Goal: Task Accomplishment & Management: Use online tool/utility

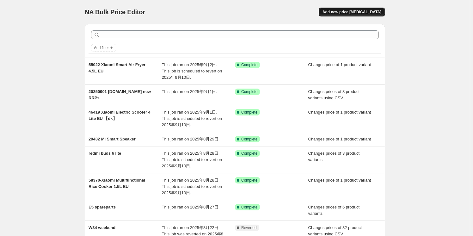
click at [347, 9] on button "Add new price [MEDICAL_DATA]" at bounding box center [352, 12] width 66 height 9
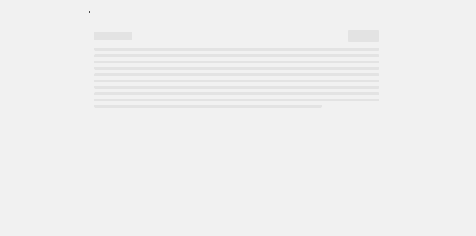
select select "percentage"
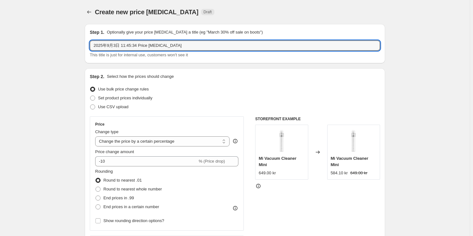
drag, startPoint x: 101, startPoint y: 43, endPoint x: 21, endPoint y: 43, distance: 80.3
click at [95, 44] on input "buds 6 play" at bounding box center [235, 45] width 290 height 10
type input "Redmi buds 6 play"
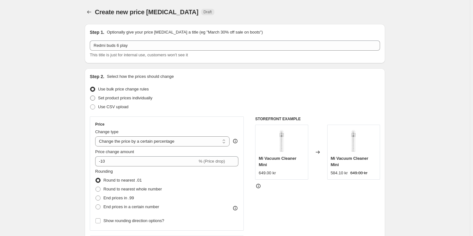
click at [120, 98] on span "Set product prices individually" at bounding box center [125, 97] width 54 height 5
click at [90, 96] on input "Set product prices individually" at bounding box center [90, 95] width 0 height 0
radio input "true"
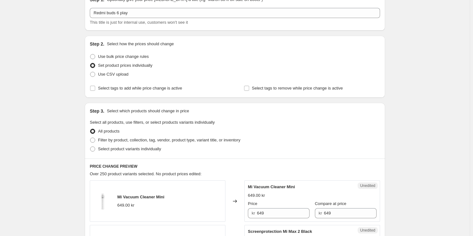
scroll to position [57, 0]
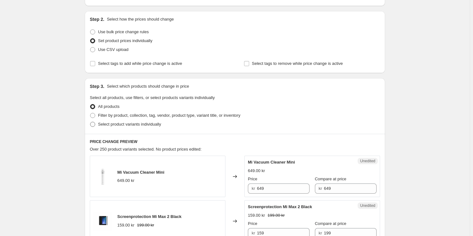
click at [115, 121] on span "Select product variants individually" at bounding box center [129, 124] width 63 height 6
click at [90, 122] on input "Select product variants individually" at bounding box center [90, 122] width 0 height 0
radio input "true"
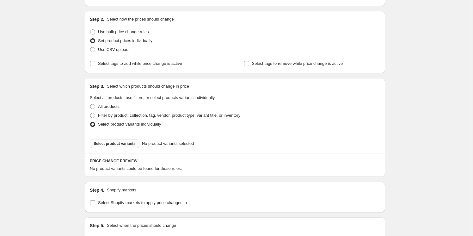
click at [118, 142] on span "Select product variants" at bounding box center [115, 143] width 42 height 5
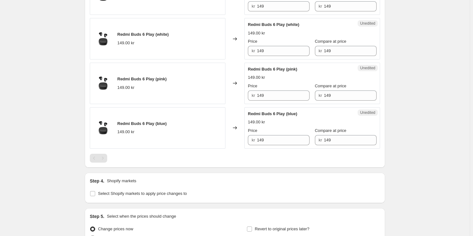
scroll to position [323, 0]
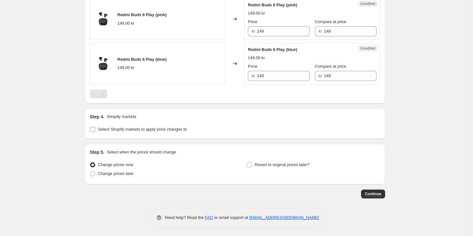
click at [126, 129] on span "Select Shopify markets to apply price changes to" at bounding box center [142, 129] width 89 height 5
click at [95, 129] on input "Select Shopify markets to apply price changes to" at bounding box center [92, 129] width 5 height 5
checkbox input "true"
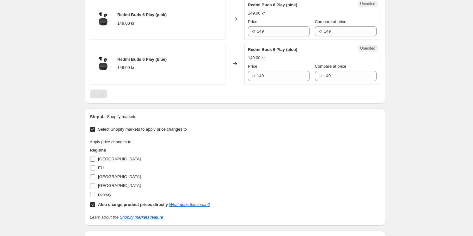
click at [103, 157] on span "[GEOGRAPHIC_DATA]" at bounding box center [119, 158] width 43 height 5
click at [95, 157] on input "[GEOGRAPHIC_DATA]" at bounding box center [92, 158] width 5 height 5
checkbox input "true"
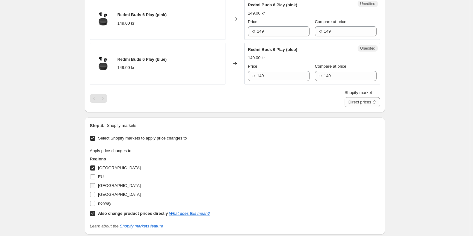
click at [106, 192] on span "[GEOGRAPHIC_DATA]" at bounding box center [119, 194] width 43 height 5
click at [95, 192] on input "[GEOGRAPHIC_DATA]" at bounding box center [92, 194] width 5 height 5
checkbox input "true"
click at [107, 182] on span "[GEOGRAPHIC_DATA]" at bounding box center [119, 185] width 43 height 6
click at [95, 183] on input "[GEOGRAPHIC_DATA]" at bounding box center [92, 185] width 5 height 5
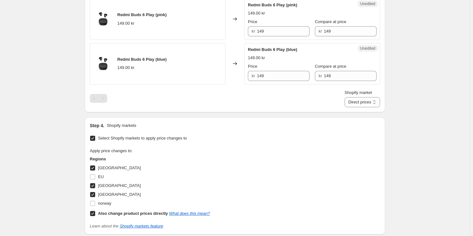
drag, startPoint x: 102, startPoint y: 183, endPoint x: 102, endPoint y: 174, distance: 8.9
click at [102, 183] on span "[GEOGRAPHIC_DATA]" at bounding box center [119, 185] width 43 height 5
click at [95, 183] on input "[GEOGRAPHIC_DATA]" at bounding box center [92, 185] width 5 height 5
checkbox input "false"
click at [101, 174] on span "EU" at bounding box center [101, 176] width 6 height 5
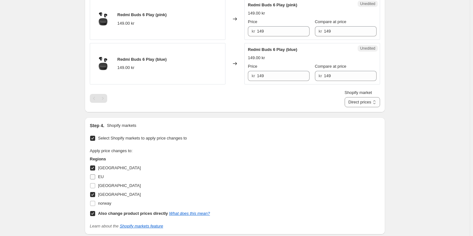
click at [95, 174] on input "EU" at bounding box center [92, 176] width 5 height 5
click at [102, 176] on span "EU" at bounding box center [101, 176] width 6 height 5
click at [95, 176] on input "EU" at bounding box center [92, 176] width 5 height 5
checkbox input "false"
click at [106, 183] on span "[GEOGRAPHIC_DATA]" at bounding box center [119, 185] width 43 height 5
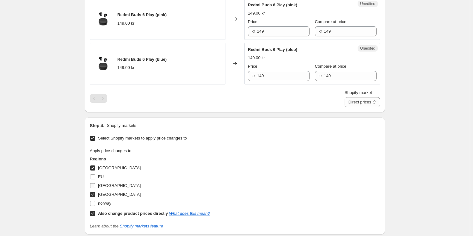
click at [95, 183] on input "[GEOGRAPHIC_DATA]" at bounding box center [92, 185] width 5 height 5
checkbox input "true"
click at [364, 103] on select "Direct prices [GEOGRAPHIC_DATA] [GEOGRAPHIC_DATA] [GEOGRAPHIC_DATA]" at bounding box center [362, 102] width 35 height 10
click at [352, 107] on select "Direct prices [GEOGRAPHIC_DATA] [GEOGRAPHIC_DATA] [GEOGRAPHIC_DATA]" at bounding box center [362, 102] width 35 height 10
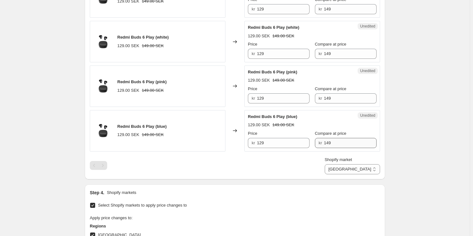
scroll to position [237, 0]
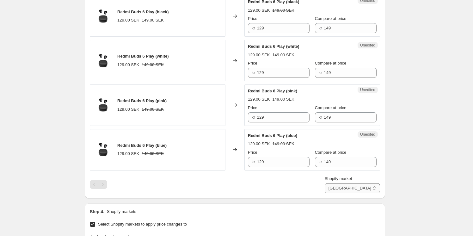
click at [364, 188] on select "Direct prices [GEOGRAPHIC_DATA] [GEOGRAPHIC_DATA] [GEOGRAPHIC_DATA]" at bounding box center [352, 188] width 55 height 10
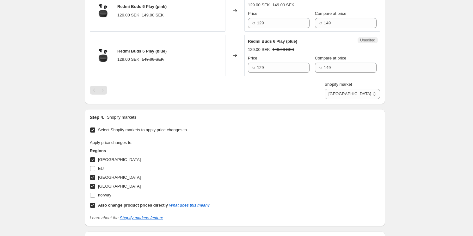
scroll to position [287, 0]
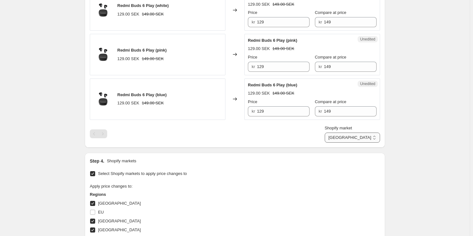
click at [361, 138] on select "Direct prices [GEOGRAPHIC_DATA] [GEOGRAPHIC_DATA] [GEOGRAPHIC_DATA]" at bounding box center [352, 137] width 55 height 10
select select "direct"
click at [344, 143] on select "Direct prices [GEOGRAPHIC_DATA] [GEOGRAPHIC_DATA] [GEOGRAPHIC_DATA]" at bounding box center [352, 137] width 55 height 10
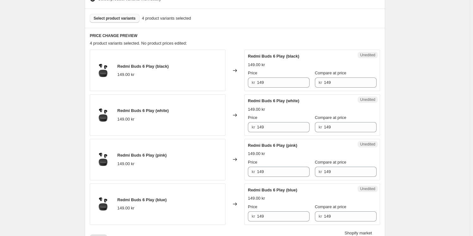
scroll to position [172, 0]
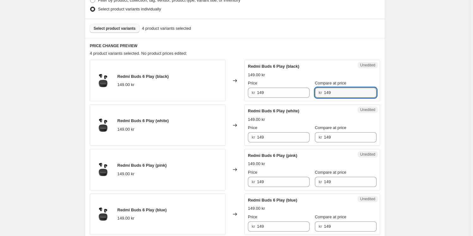
click at [318, 94] on div "kr 149" at bounding box center [346, 93] width 62 height 10
drag, startPoint x: 322, startPoint y: 136, endPoint x: 301, endPoint y: 136, distance: 20.9
click at [301, 136] on div "Price kr 149 Compare at price kr 149" at bounding box center [312, 134] width 129 height 18
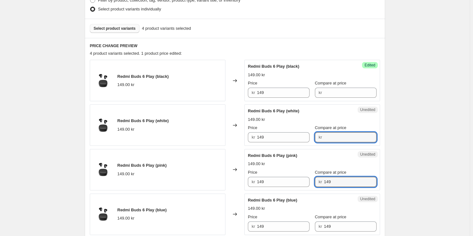
drag, startPoint x: 338, startPoint y: 180, endPoint x: 313, endPoint y: 180, distance: 25.3
click at [313, 180] on div "Price kr 149 Compare at price kr 149" at bounding box center [312, 178] width 129 height 18
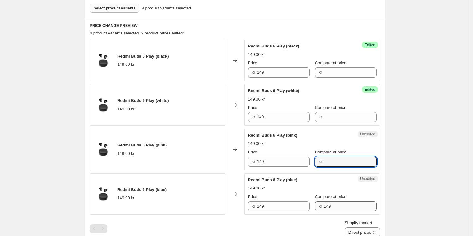
scroll to position [201, 0]
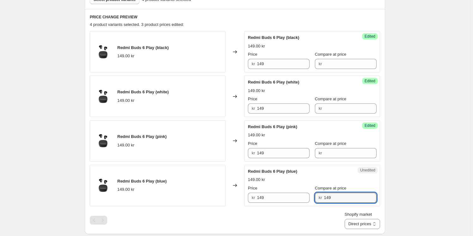
drag, startPoint x: 335, startPoint y: 198, endPoint x: 313, endPoint y: 196, distance: 22.8
click at [313, 196] on div "Price kr 149 Compare at price kr 149" at bounding box center [312, 194] width 129 height 18
click at [358, 224] on select "Direct prices [GEOGRAPHIC_DATA] [GEOGRAPHIC_DATA] [GEOGRAPHIC_DATA]" at bounding box center [362, 224] width 35 height 10
select select "855048421"
click at [352, 229] on select "Direct prices [GEOGRAPHIC_DATA] [GEOGRAPHIC_DATA] [GEOGRAPHIC_DATA]" at bounding box center [362, 224] width 35 height 10
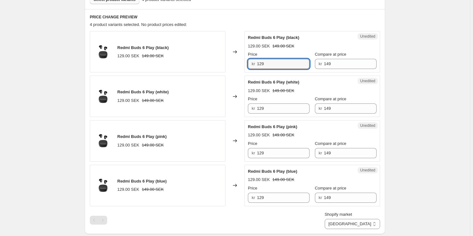
drag, startPoint x: 269, startPoint y: 63, endPoint x: 223, endPoint y: 62, distance: 46.5
click at [223, 62] on div "Redmi Buds 6 Play (black) 129.00 SEK 149.00 SEK Changed to Unedited Redmi Buds …" at bounding box center [235, 51] width 290 height 41
type input "149"
drag, startPoint x: 269, startPoint y: 110, endPoint x: 245, endPoint y: 107, distance: 23.9
click at [245, 107] on div "Redmi Buds 6 Play (white) 129.00 SEK 149.00 SEK Changed to Unedited Redmi Buds …" at bounding box center [235, 96] width 290 height 41
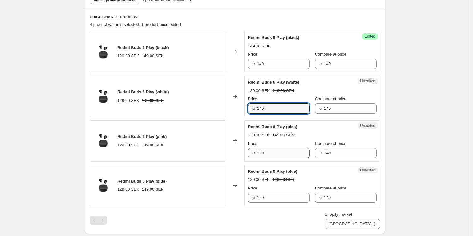
type input "149"
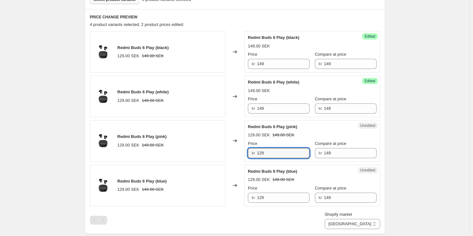
drag, startPoint x: 273, startPoint y: 155, endPoint x: 249, endPoint y: 155, distance: 24.4
click at [249, 155] on div "Unedited Redmi Buds 6 Play (pink) 129.00 SEK 149.00 SEK Price kr 129 Compare at…" at bounding box center [312, 140] width 136 height 41
type input "149"
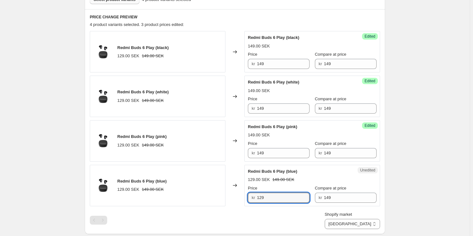
drag, startPoint x: 267, startPoint y: 197, endPoint x: 249, endPoint y: 196, distance: 18.0
click at [249, 196] on div "kr 129" at bounding box center [279, 198] width 62 height 10
type input "149"
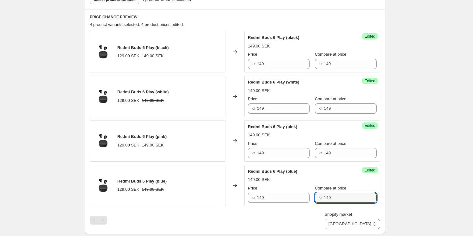
drag, startPoint x: 345, startPoint y: 199, endPoint x: 322, endPoint y: 198, distance: 23.1
click at [322, 198] on div "kr 149" at bounding box center [346, 198] width 62 height 10
click at [326, 154] on input "149" at bounding box center [350, 153] width 53 height 10
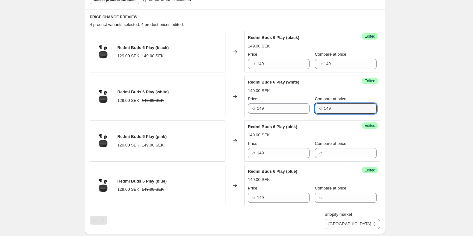
click at [322, 108] on div "kr 149" at bounding box center [346, 108] width 62 height 10
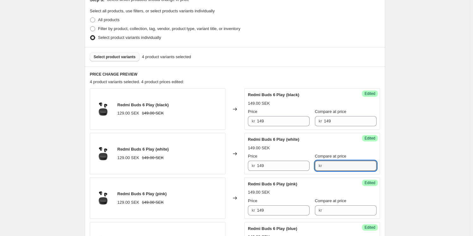
scroll to position [144, 0]
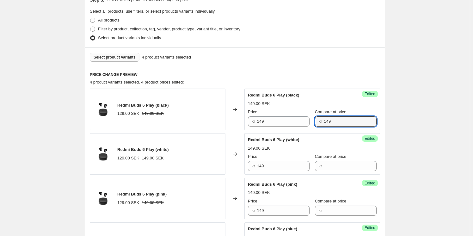
drag, startPoint x: 337, startPoint y: 119, endPoint x: 314, endPoint y: 120, distance: 22.8
click at [314, 120] on div "Price kr 149 Compare at price kr 149" at bounding box center [312, 118] width 129 height 18
click at [331, 80] on div "4 product variants selected. 4 product prices edited:" at bounding box center [235, 82] width 290 height 6
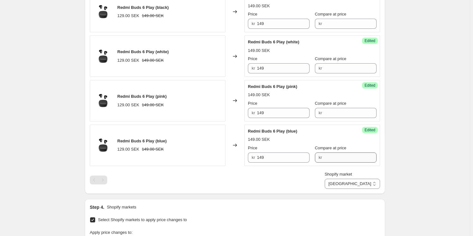
scroll to position [259, 0]
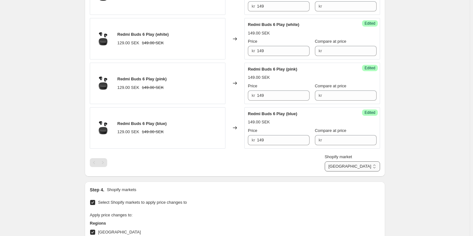
drag, startPoint x: 361, startPoint y: 166, endPoint x: 363, endPoint y: 169, distance: 3.4
click at [361, 166] on select "Direct prices [GEOGRAPHIC_DATA] [GEOGRAPHIC_DATA] [GEOGRAPHIC_DATA]" at bounding box center [352, 166] width 55 height 10
select select "13296369893"
click at [351, 171] on select "Direct prices [GEOGRAPHIC_DATA] [GEOGRAPHIC_DATA] [GEOGRAPHIC_DATA]" at bounding box center [352, 166] width 55 height 10
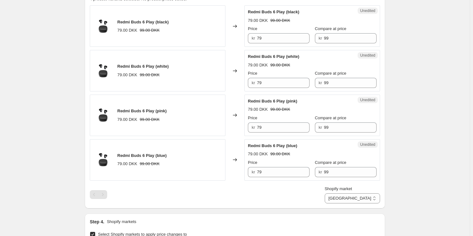
scroll to position [201, 0]
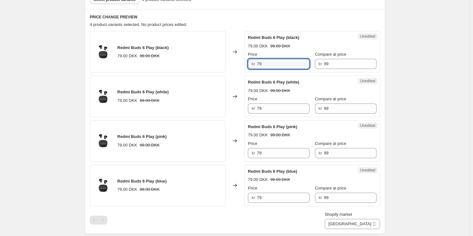
drag, startPoint x: 270, startPoint y: 64, endPoint x: 251, endPoint y: 59, distance: 19.2
click at [251, 61] on div "kr 79" at bounding box center [279, 64] width 62 height 10
type input "99"
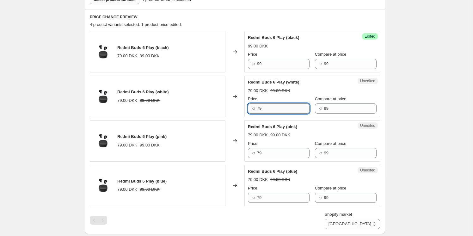
drag, startPoint x: 266, startPoint y: 106, endPoint x: 262, endPoint y: 103, distance: 4.5
click at [253, 107] on div "kr 79" at bounding box center [279, 108] width 62 height 10
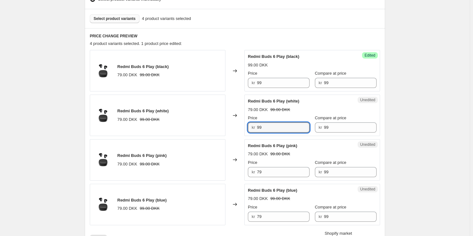
scroll to position [172, 0]
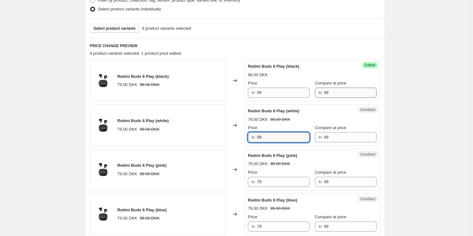
type input "99"
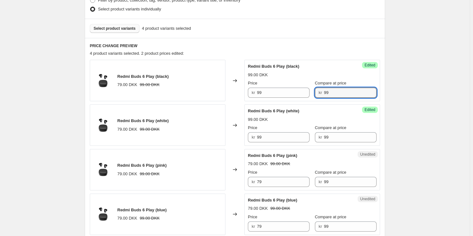
drag, startPoint x: 340, startPoint y: 91, endPoint x: 320, endPoint y: 89, distance: 20.7
click at [320, 89] on div "kr 99" at bounding box center [346, 93] width 62 height 10
drag, startPoint x: 338, startPoint y: 138, endPoint x: 307, endPoint y: 134, distance: 30.6
click at [307, 134] on div "Price kr 99 Compare at price kr 99" at bounding box center [312, 134] width 129 height 18
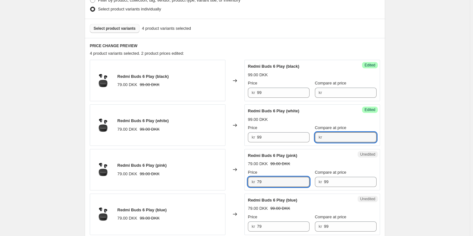
drag, startPoint x: 266, startPoint y: 181, endPoint x: 241, endPoint y: 180, distance: 25.3
click at [241, 180] on div "Redmi Buds 6 Play (pink) 79.00 DKK 99.00 DKK Changed to Unedited Redmi Buds 6 P…" at bounding box center [235, 169] width 290 height 41
type input "99"
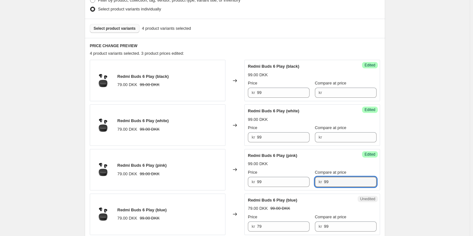
drag, startPoint x: 323, startPoint y: 183, endPoint x: 312, endPoint y: 184, distance: 11.1
click at [312, 183] on div "Price kr 99 Compare at price kr 99" at bounding box center [312, 178] width 129 height 18
click at [308, 224] on div "Price kr 79 Compare at price kr 99" at bounding box center [312, 223] width 129 height 18
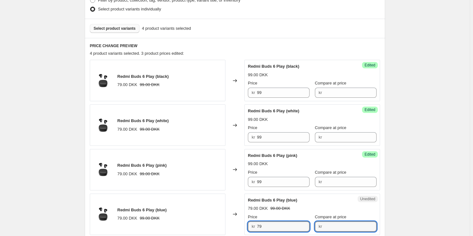
drag, startPoint x: 241, startPoint y: 224, endPoint x: 229, endPoint y: 224, distance: 11.7
click at [229, 224] on div "Redmi Buds 6 Play (blue) 79.00 DKK 99.00 DKK Changed to Unedited Redmi Buds 6 P…" at bounding box center [235, 213] width 290 height 41
type input "99"
click at [403, 145] on div "Create new price [MEDICAL_DATA]. This page is ready Create new price [MEDICAL_D…" at bounding box center [235, 155] width 470 height 655
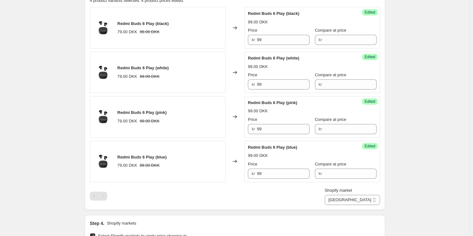
scroll to position [230, 0]
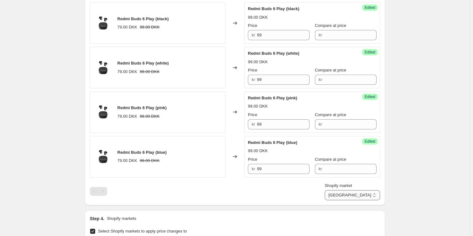
click at [371, 194] on select "Direct prices [GEOGRAPHIC_DATA] [GEOGRAPHIC_DATA] [GEOGRAPHIC_DATA]" at bounding box center [352, 195] width 55 height 10
select select "55491821903"
click at [352, 200] on select "Direct prices [GEOGRAPHIC_DATA] [GEOGRAPHIC_DATA] [GEOGRAPHIC_DATA]" at bounding box center [352, 195] width 55 height 10
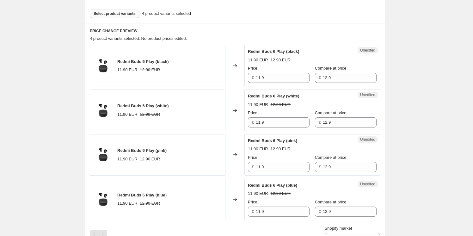
scroll to position [144, 0]
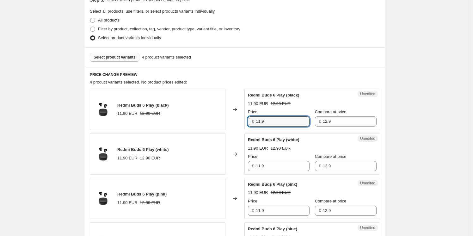
drag, startPoint x: 276, startPoint y: 119, endPoint x: 220, endPoint y: 119, distance: 56.0
click at [220, 120] on div "Redmi Buds 6 Play (black) 11.90 EUR 12.90 EUR Changed to Unedited Redmi Buds 6 …" at bounding box center [235, 109] width 290 height 41
type input "12.9"
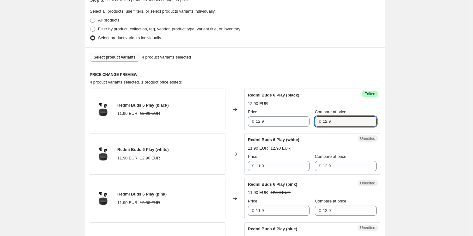
drag, startPoint x: 338, startPoint y: 120, endPoint x: 316, endPoint y: 132, distance: 25.2
click at [312, 118] on div "Price € 12.9 Compare at price € 12.9" at bounding box center [312, 118] width 129 height 18
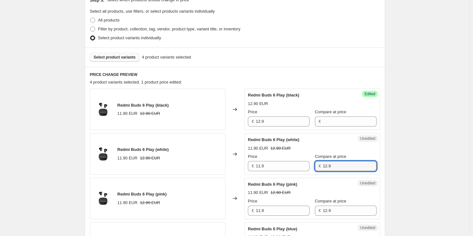
click at [313, 167] on div "Price € 11.9 Compare at price € 12.9" at bounding box center [312, 162] width 129 height 18
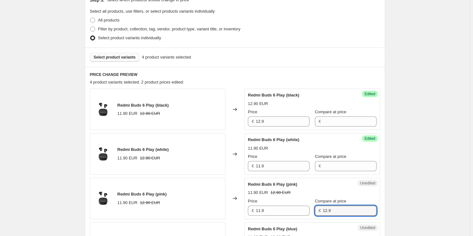
drag, startPoint x: 337, startPoint y: 212, endPoint x: 312, endPoint y: 211, distance: 25.6
click at [312, 211] on div "Price € 11.9 Compare at price € 12.9" at bounding box center [312, 207] width 129 height 18
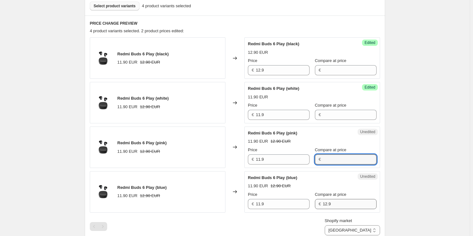
scroll to position [201, 0]
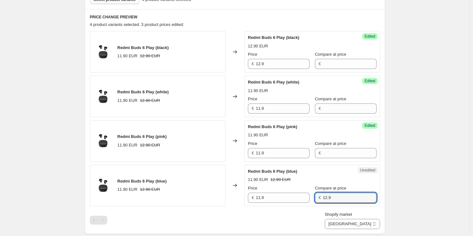
drag, startPoint x: 340, startPoint y: 197, endPoint x: 301, endPoint y: 168, distance: 48.6
click at [303, 195] on div "Price € 11.9 Compare at price € 12.9" at bounding box center [312, 194] width 129 height 18
drag, startPoint x: 265, startPoint y: 108, endPoint x: 232, endPoint y: 106, distance: 32.9
click at [232, 106] on div "Redmi Buds 6 Play (white) 11.90 EUR 12.90 EUR Changed to Success Edited Redmi B…" at bounding box center [235, 96] width 290 height 41
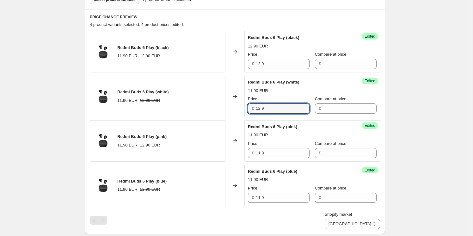
type input "12.9"
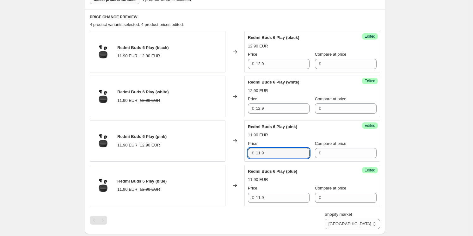
drag, startPoint x: 249, startPoint y: 152, endPoint x: 244, endPoint y: 151, distance: 5.1
click at [244, 151] on div "Redmi Buds 6 Play (pink) 11.90 EUR 12.90 EUR Changed to Success Edited [PERSON_…" at bounding box center [235, 140] width 290 height 41
type input "12.9"
drag, startPoint x: 268, startPoint y: 198, endPoint x: 239, endPoint y: 198, distance: 29.4
click at [239, 198] on div "Redmi Buds 6 Play (blue) 11.90 EUR 12.90 EUR Changed to Success Edited Redmi Bu…" at bounding box center [235, 185] width 290 height 41
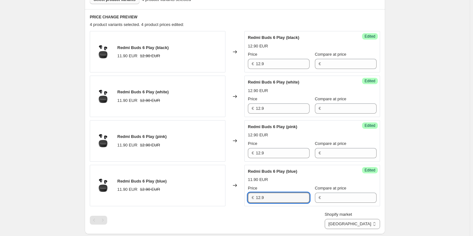
type input "12.9"
click at [246, 224] on div "Shopify market Direct prices [GEOGRAPHIC_DATA] [GEOGRAPHIC_DATA] [GEOGRAPHIC_DA…" at bounding box center [235, 220] width 290 height 18
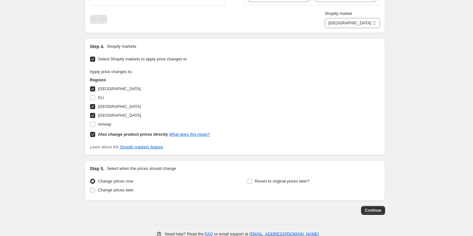
scroll to position [402, 0]
click at [373, 209] on span "Continue" at bounding box center [373, 209] width 16 height 5
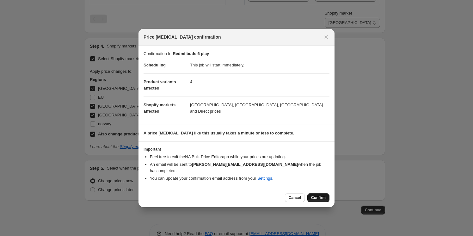
click at [319, 195] on span "Confirm" at bounding box center [318, 197] width 15 height 5
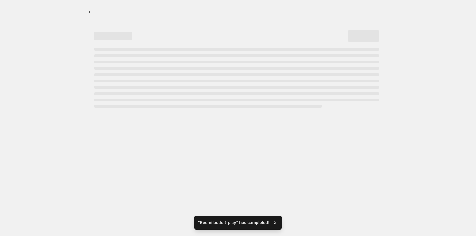
select select "55491821903"
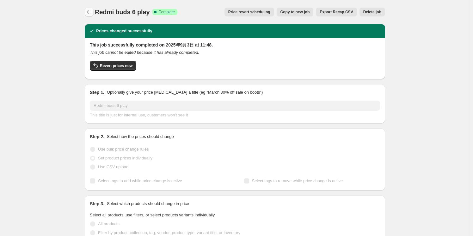
click at [90, 13] on icon "Price change jobs" at bounding box center [89, 12] width 6 height 6
